Goal: Use online tool/utility: Use online tool/utility

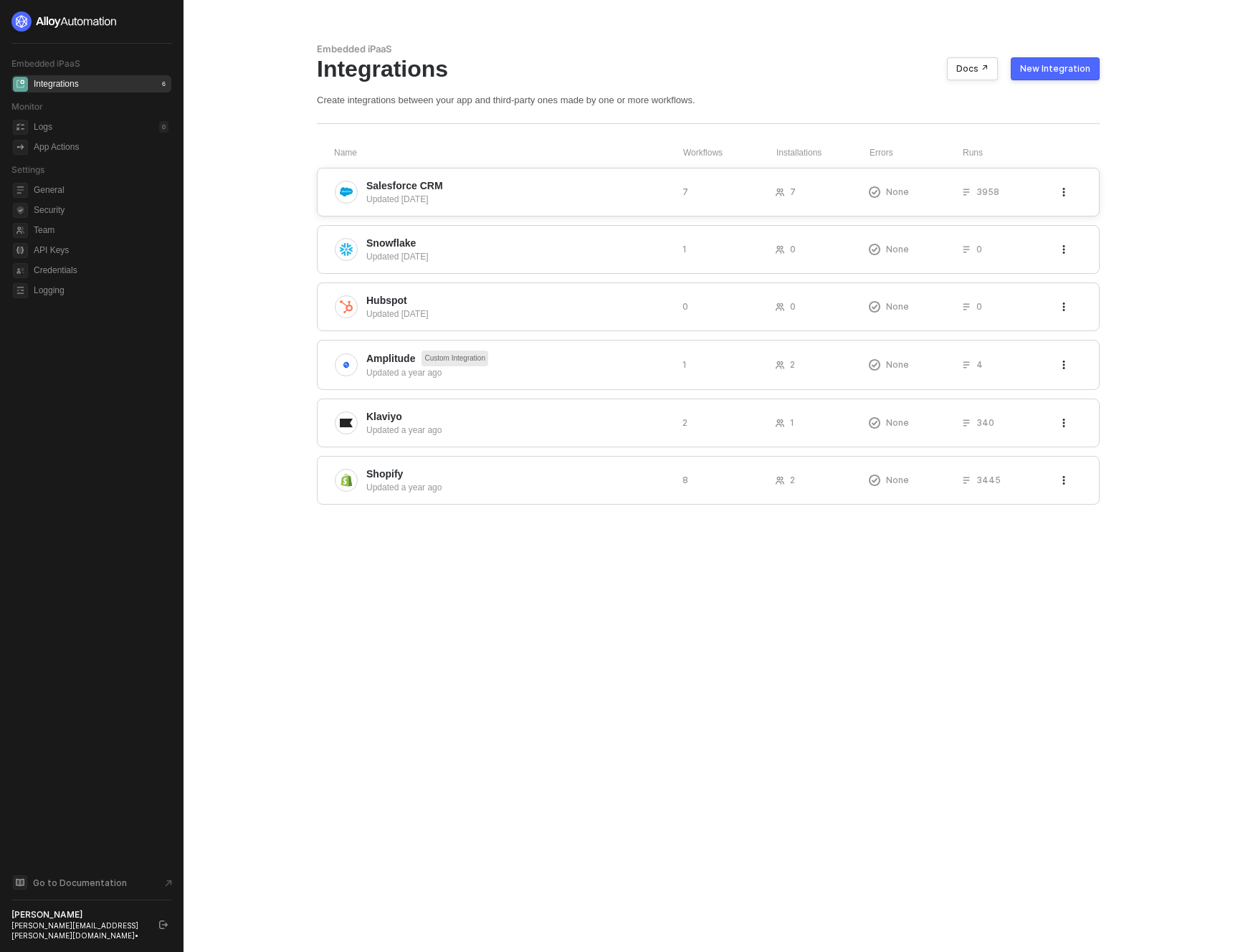
click at [454, 180] on span "Salesforce CRM" at bounding box center [518, 186] width 305 height 14
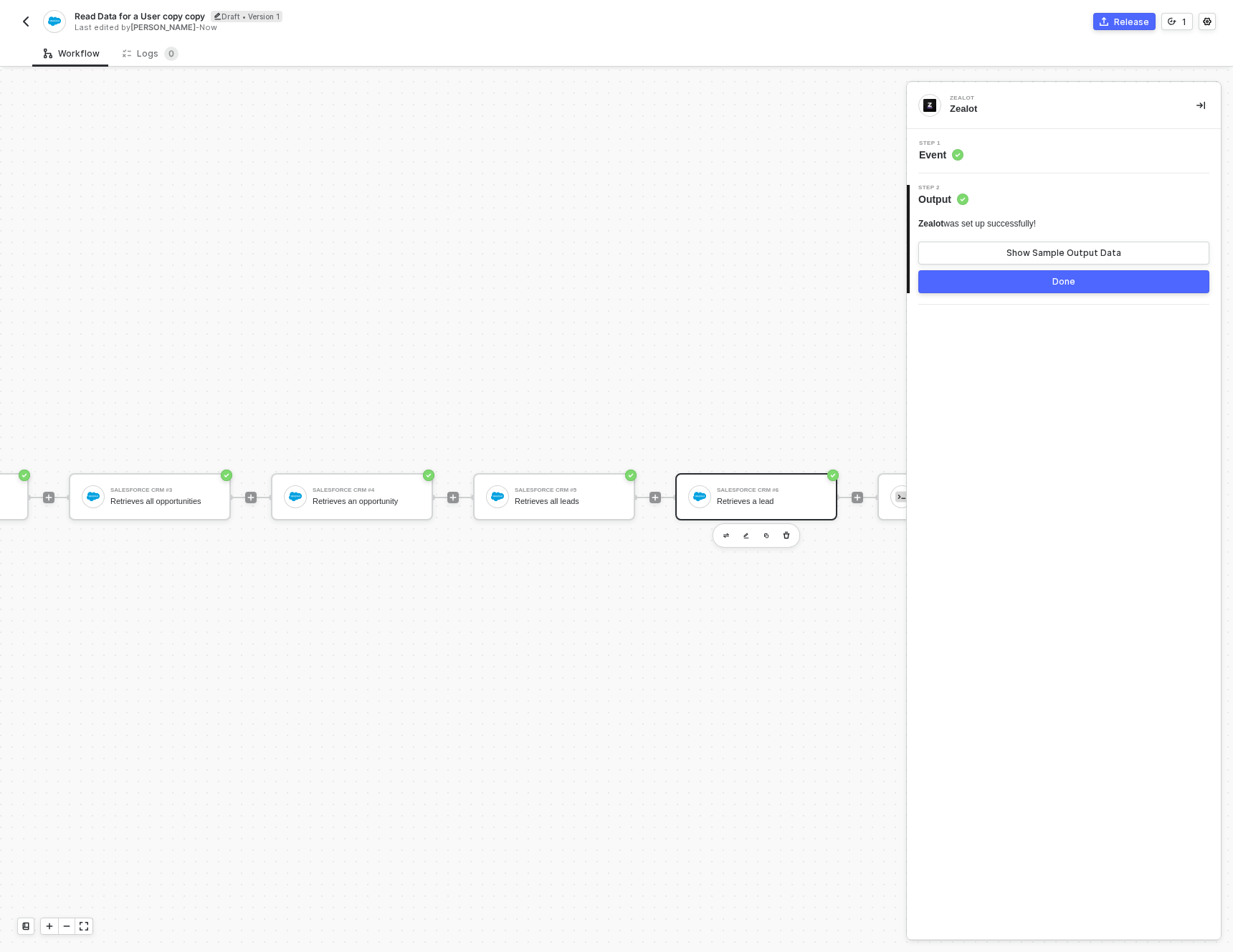
scroll to position [37, 552]
click at [343, 484] on div "Salesforce CRM #4 Retrieves an opportunity" at bounding box center [369, 497] width 108 height 27
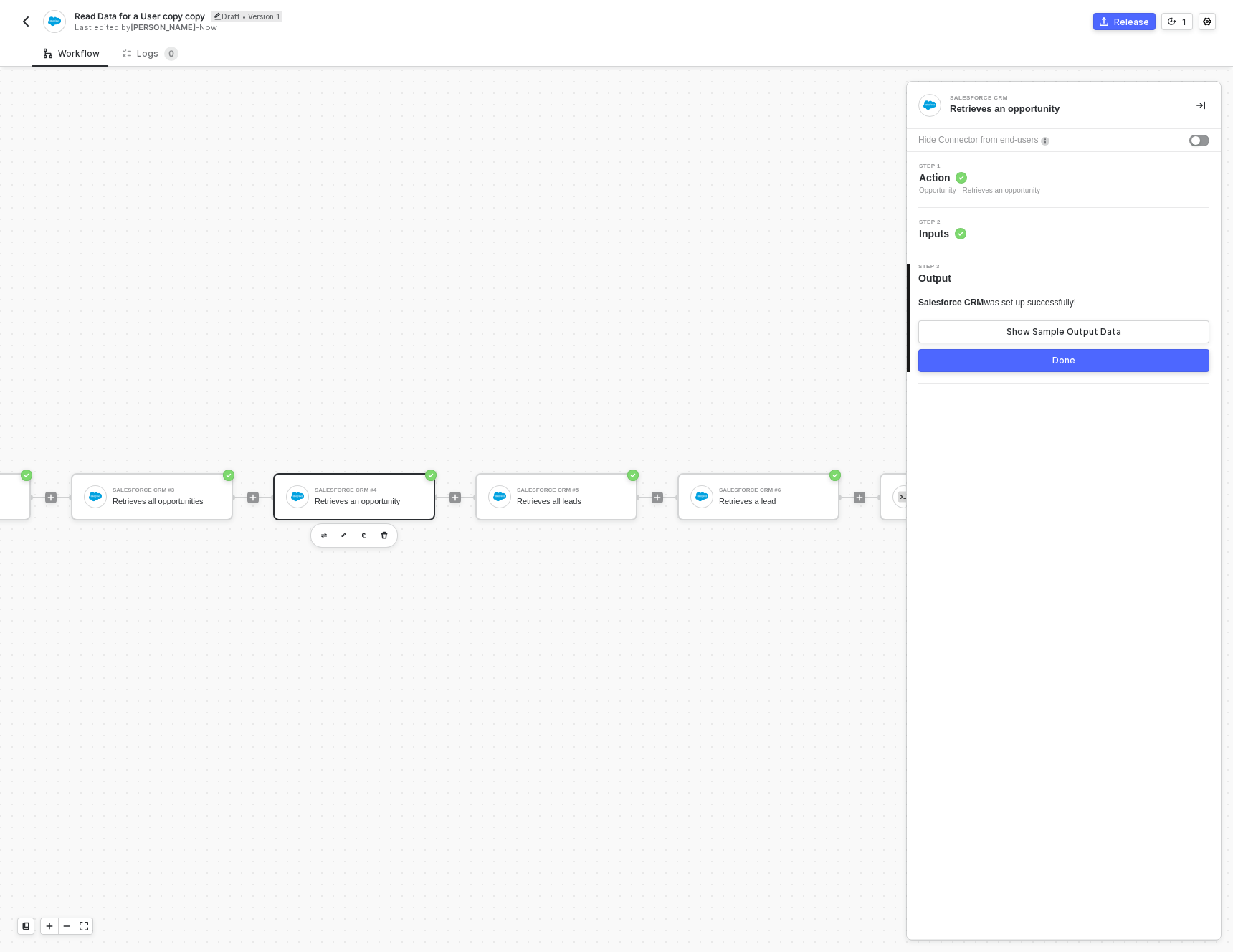
click at [957, 241] on div "Step 2 Inputs" at bounding box center [1064, 230] width 314 height 44
click at [957, 232] on circle at bounding box center [961, 233] width 11 height 11
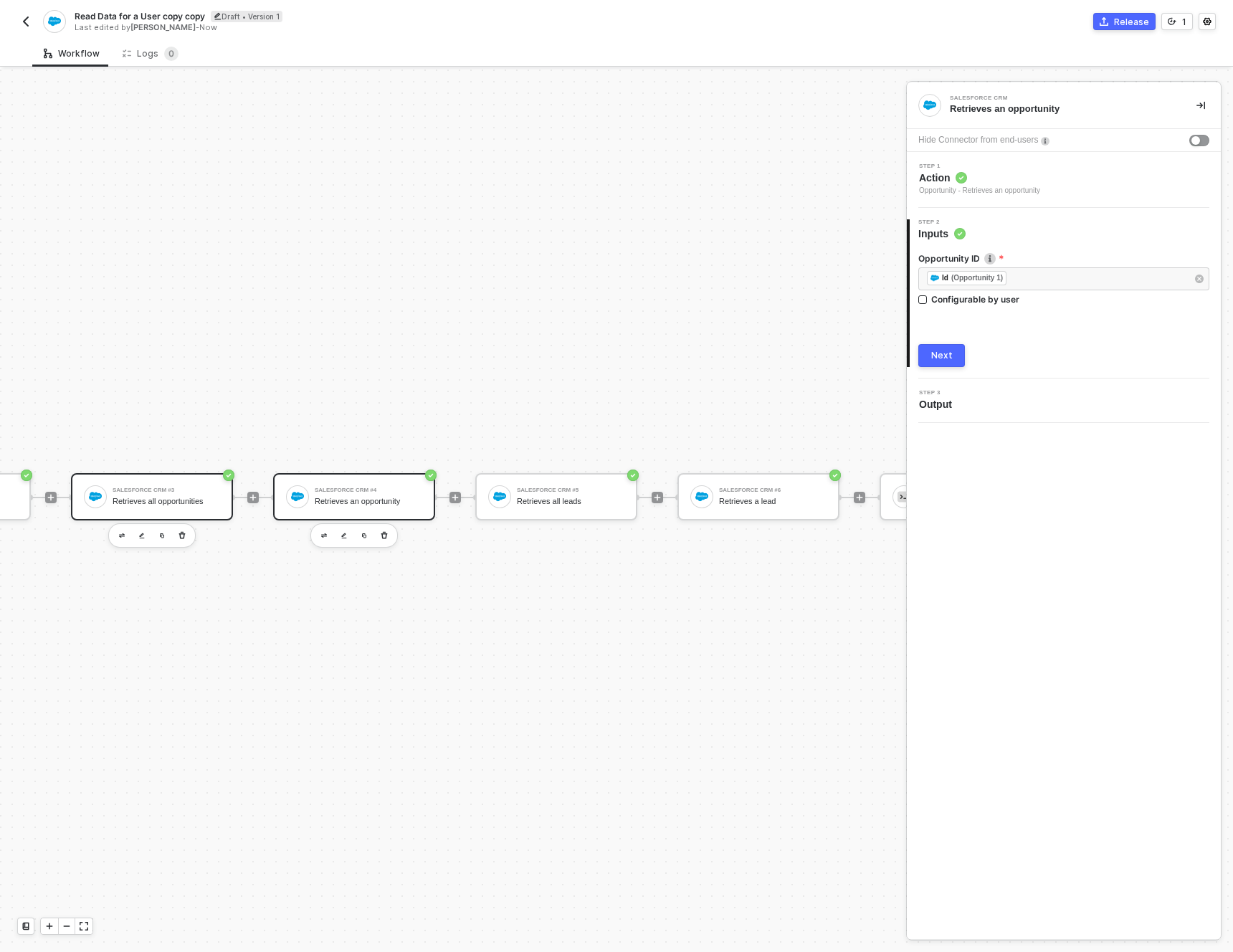
click at [188, 504] on div "Salesforce CRM #3 Retrieves all opportunities" at bounding box center [152, 497] width 162 height 47
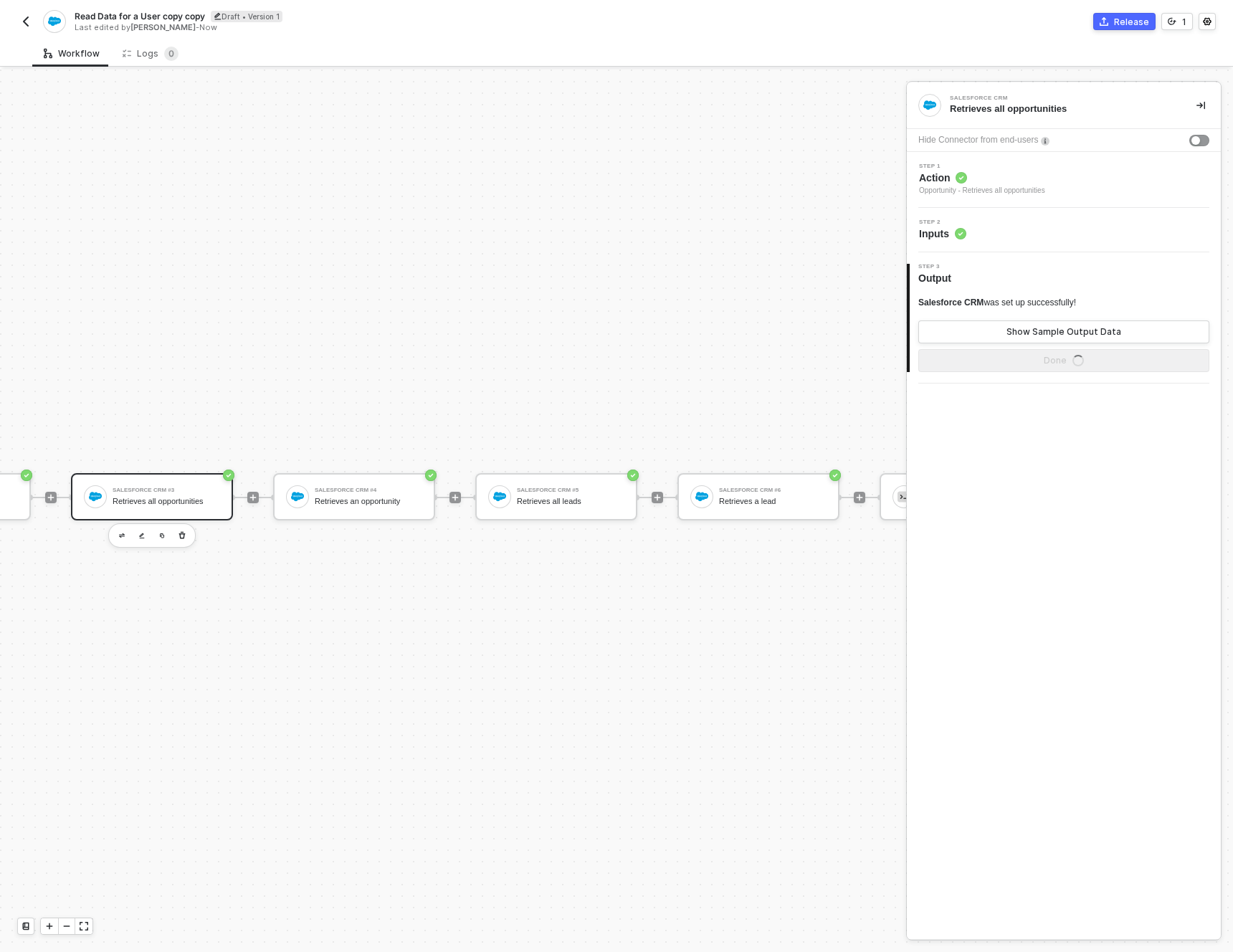
click at [958, 229] on circle at bounding box center [961, 234] width 11 height 11
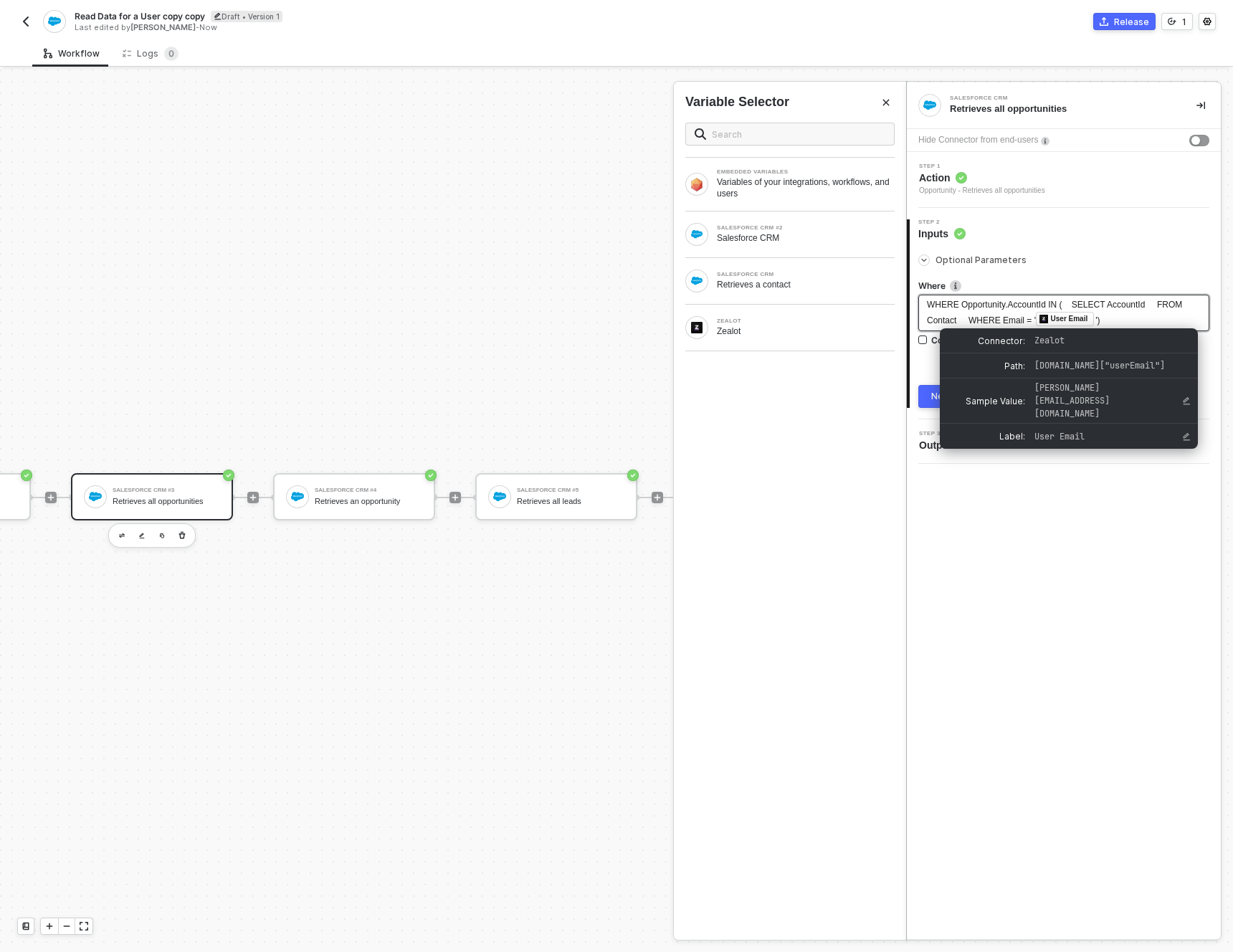
click at [1038, 320] on div "User Email" at bounding box center [1064, 319] width 58 height 14
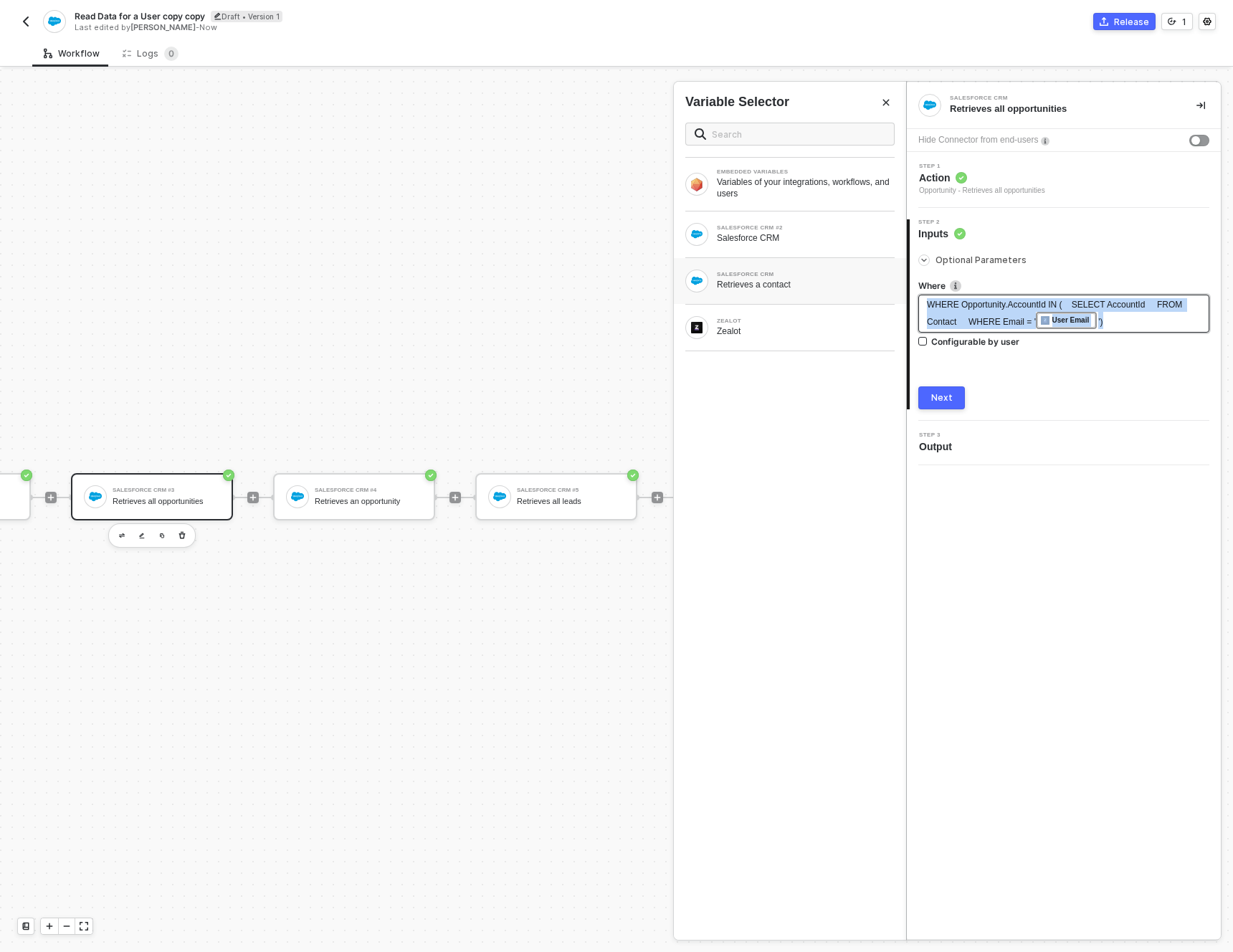
drag, startPoint x: 1111, startPoint y: 315, endPoint x: 747, endPoint y: 277, distance: 366.0
click at [906, 277] on div "Salesforce CRM Retrieves all opportunities Hide Connector from end-users Step 1…" at bounding box center [1069, 510] width 327 height 882
copy div "WHERE Opportunity.AccountId IN ( SELECT AccountId FROM Contact WHERE Email = ' …"
